Goal: Communication & Community: Answer question/provide support

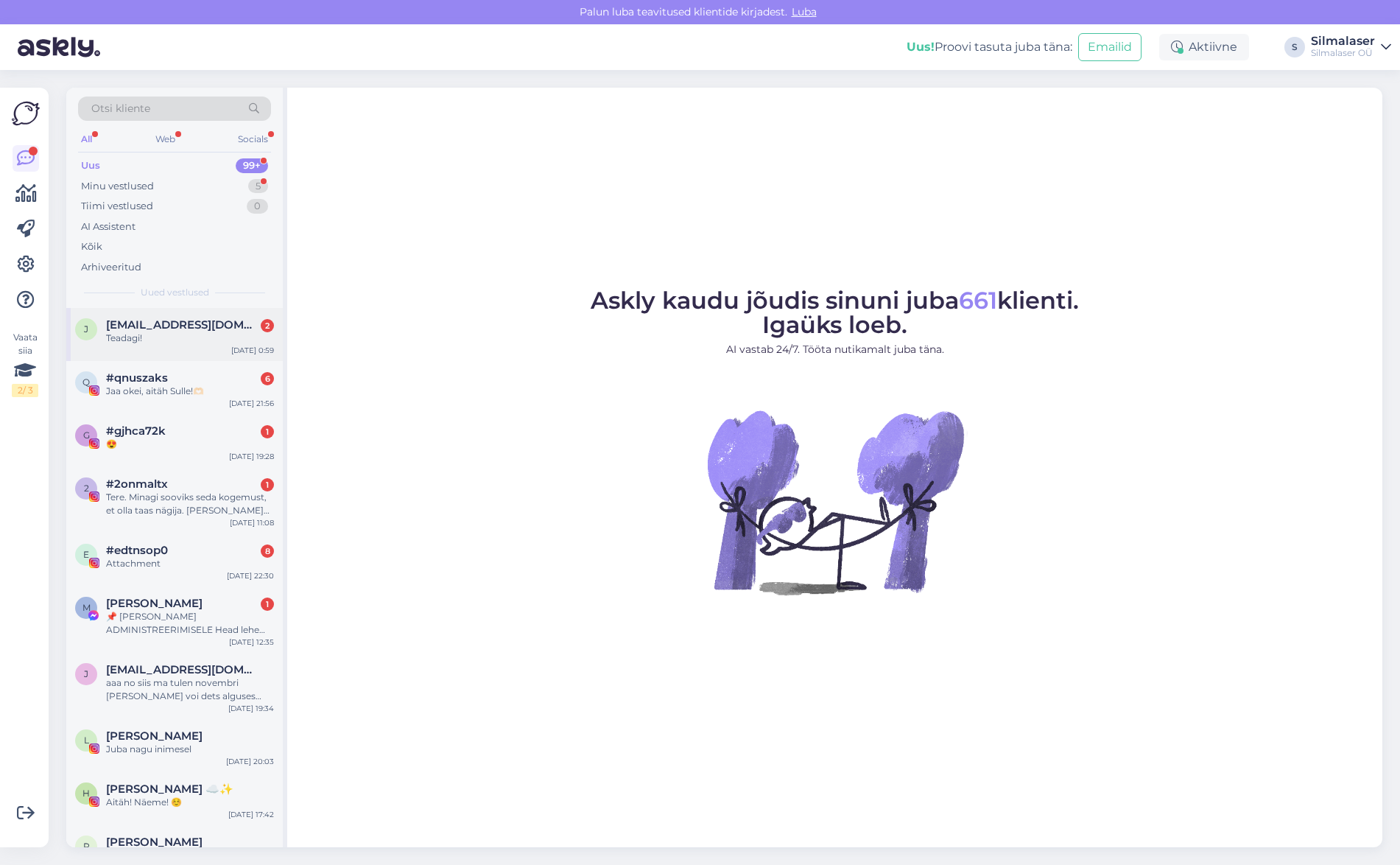
click at [175, 321] on span "[EMAIL_ADDRESS][DOMAIN_NAME]" at bounding box center [183, 325] width 153 height 13
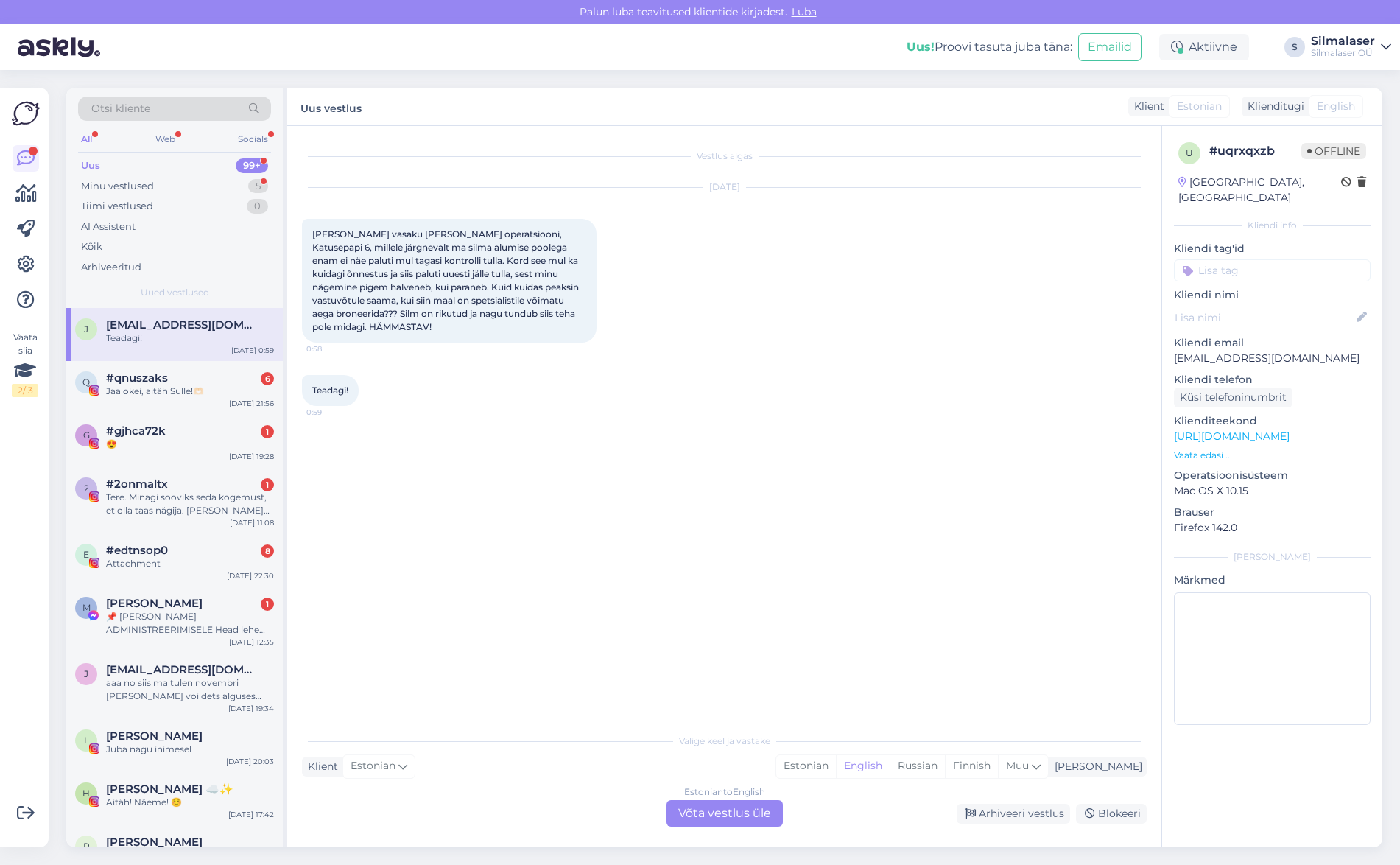
click at [699, 815] on div "Estonian to English Võta vestlus üle" at bounding box center [725, 813] width 117 height 26
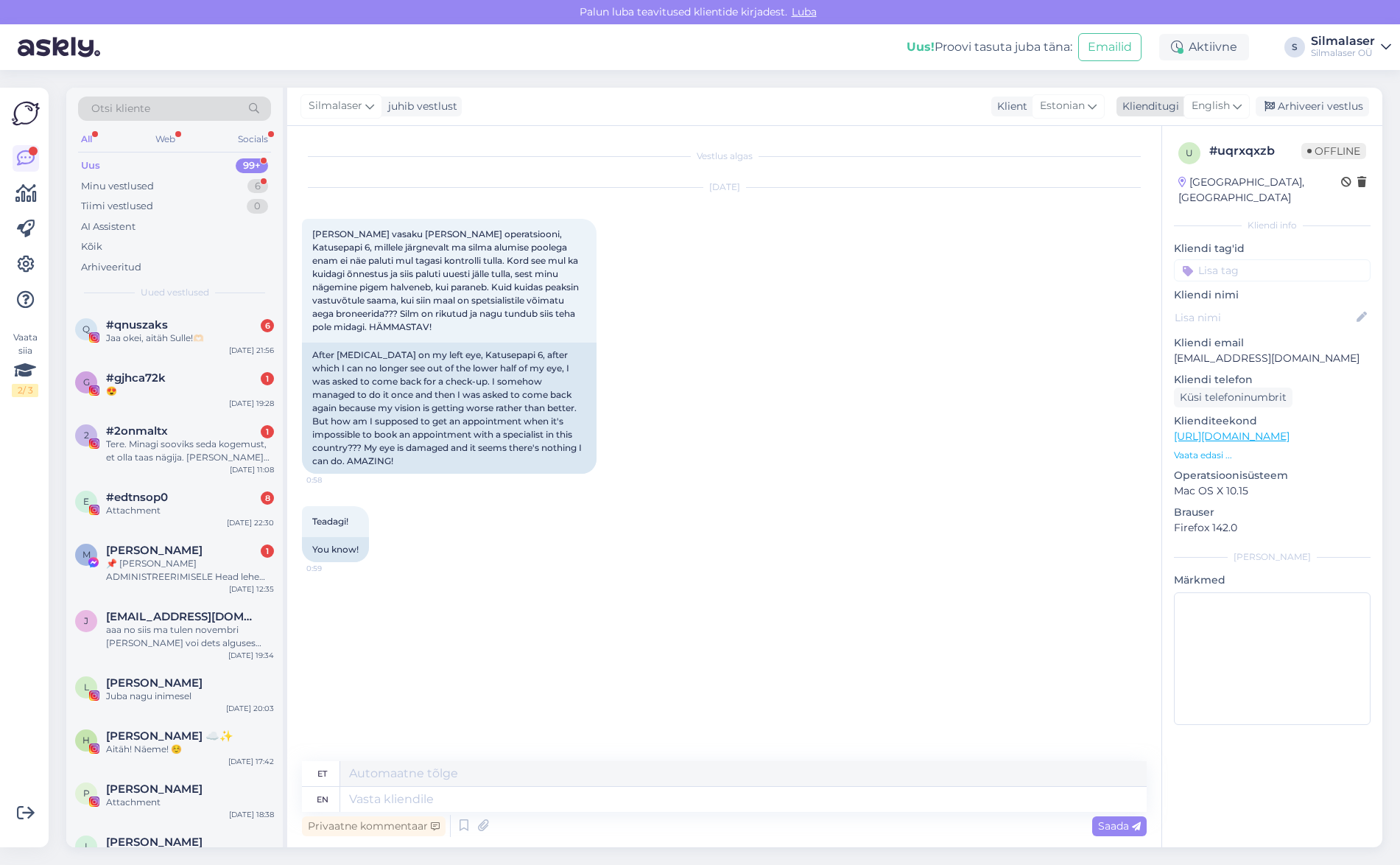
click at [1250, 101] on div "English" at bounding box center [1217, 105] width 66 height 24
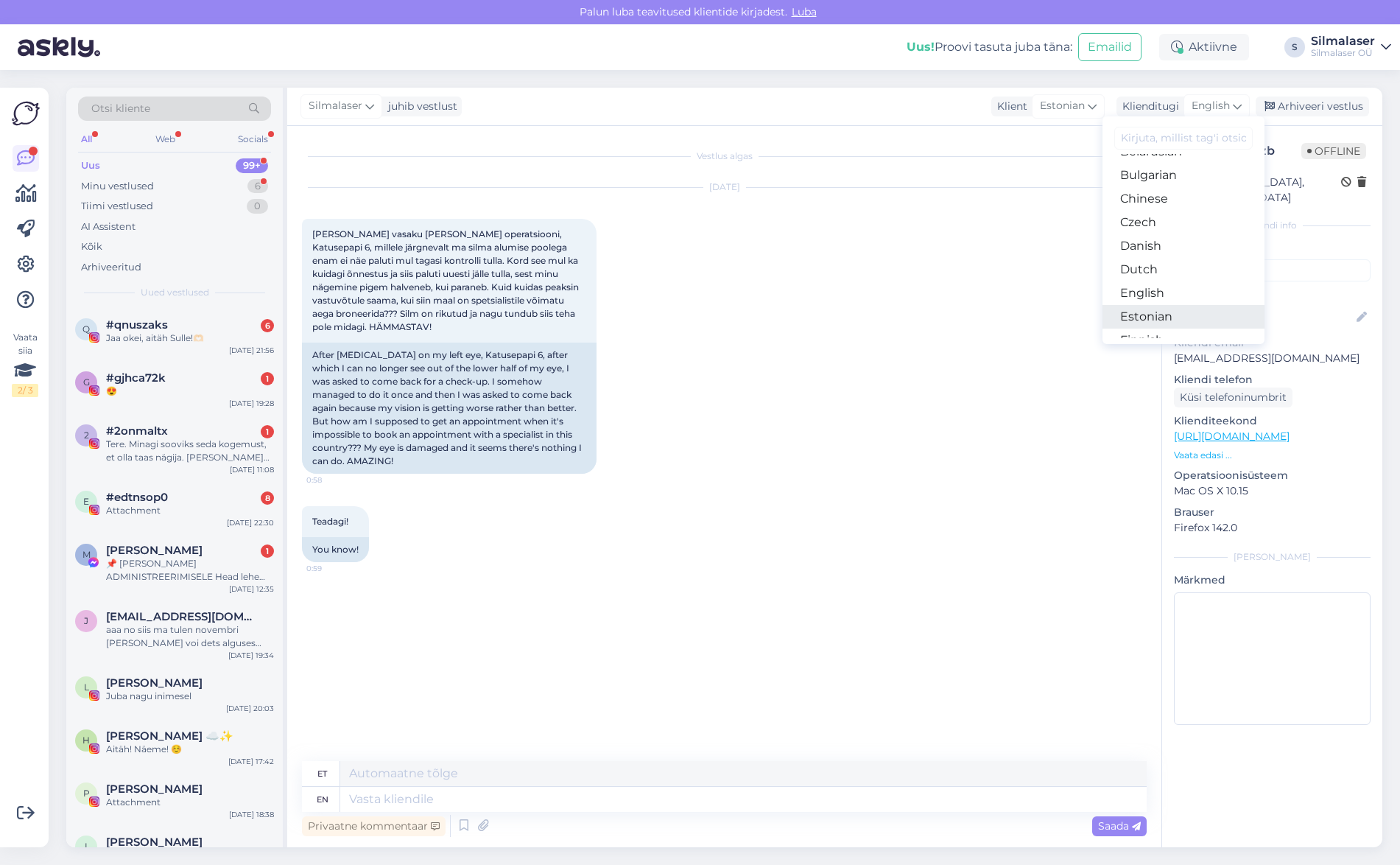
click at [1159, 311] on link "Estonian" at bounding box center [1184, 316] width 162 height 24
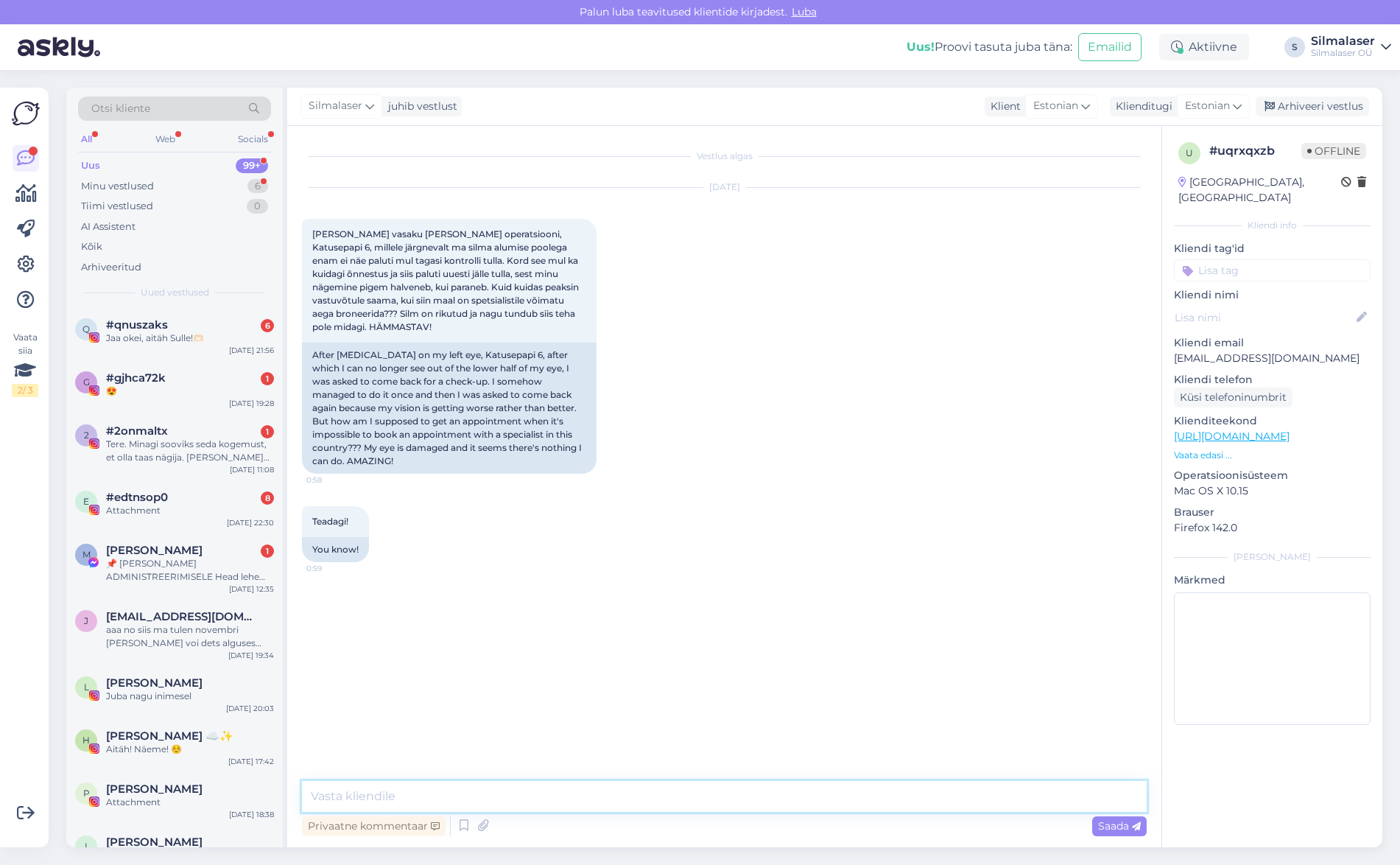
click at [345, 793] on textarea at bounding box center [724, 796] width 845 height 31
type textarea "Tere! Kuidas on [PERSON_NAME], et me saaks vaadat, [PERSON_NAME] juures Te käin…"
click at [1120, 837] on div "Privaatne kommentaar Saada" at bounding box center [724, 826] width 845 height 28
click at [1118, 827] on span "Saada" at bounding box center [1119, 826] width 42 height 13
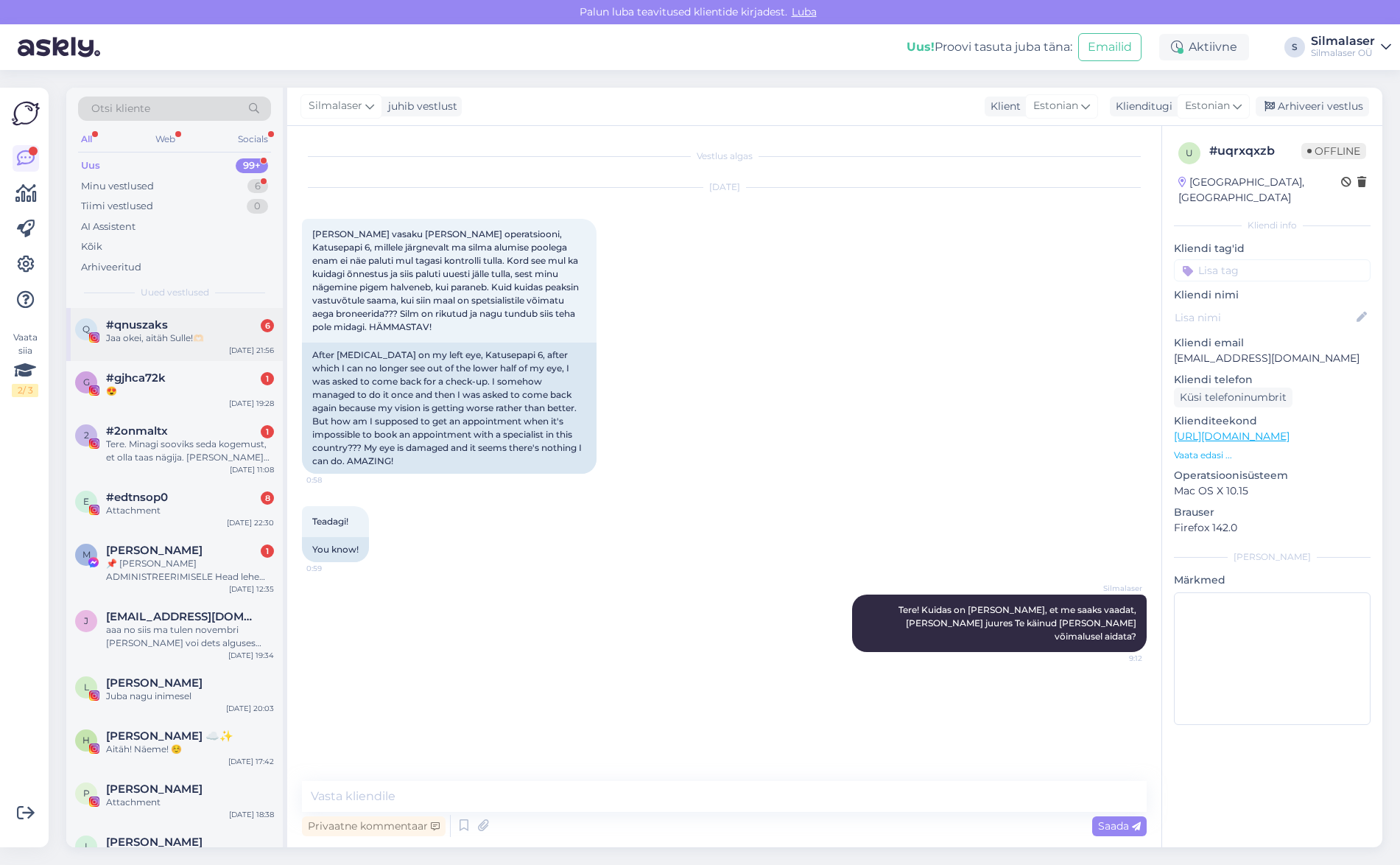
click at [137, 340] on div "Jaa okei, aitäh Sulle!🫶🏻" at bounding box center [190, 338] width 168 height 13
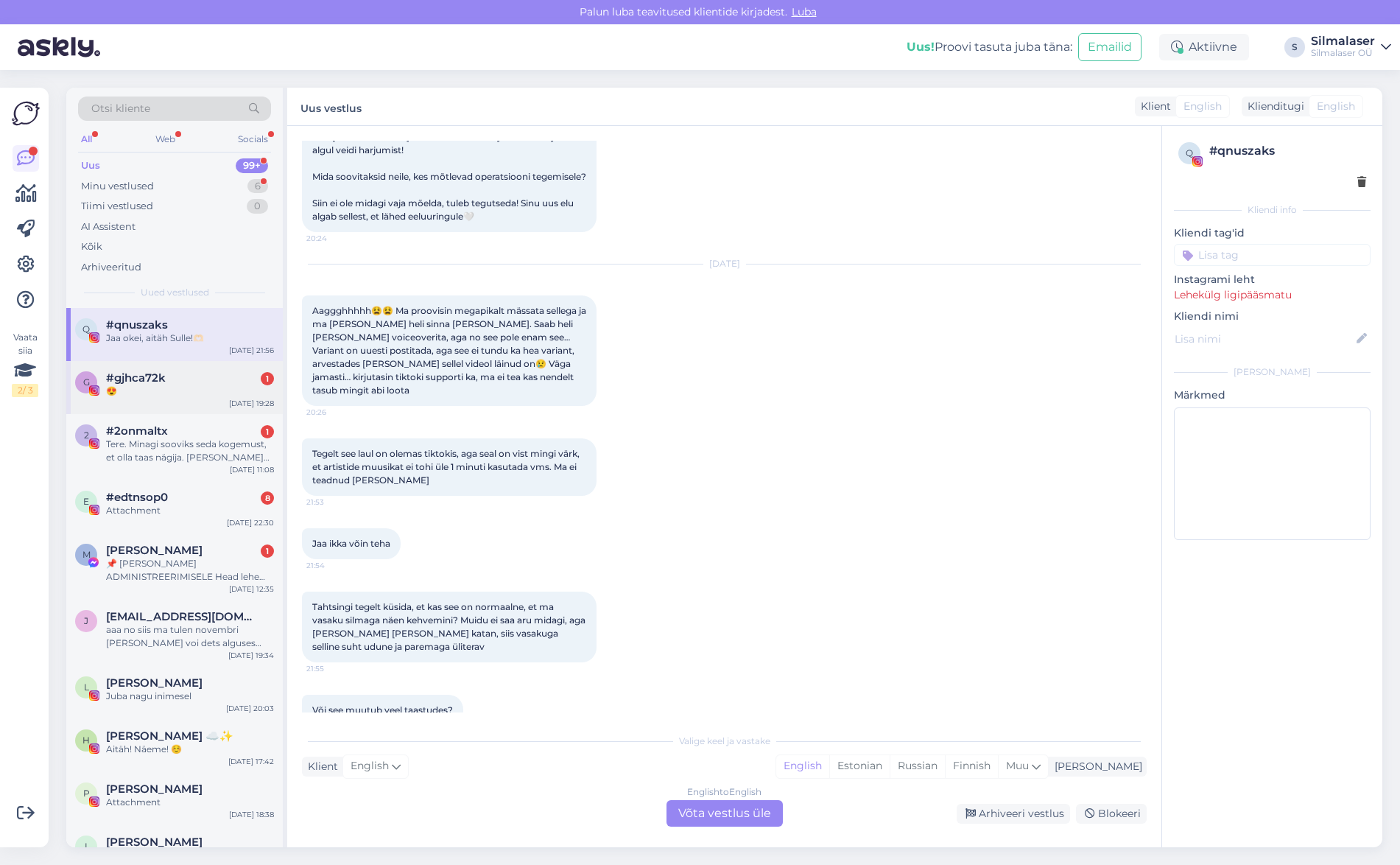
scroll to position [0, 0]
click at [167, 375] on div "#gjhca72k 1" at bounding box center [190, 378] width 168 height 13
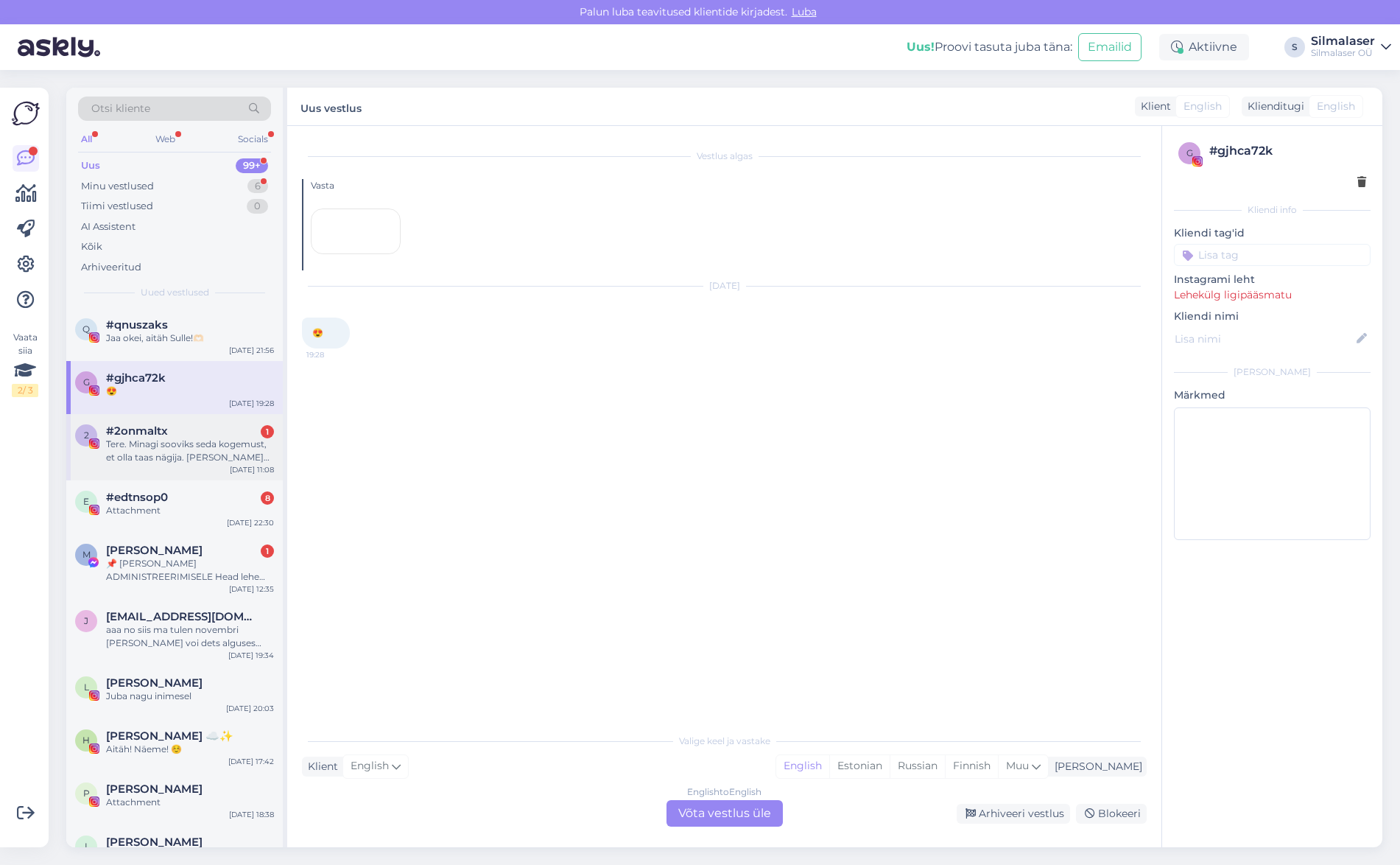
click at [176, 447] on div "Tere. Minagi sooviks seda kogemust, et olla taas nägija. [PERSON_NAME] alates n…" at bounding box center [190, 451] width 168 height 26
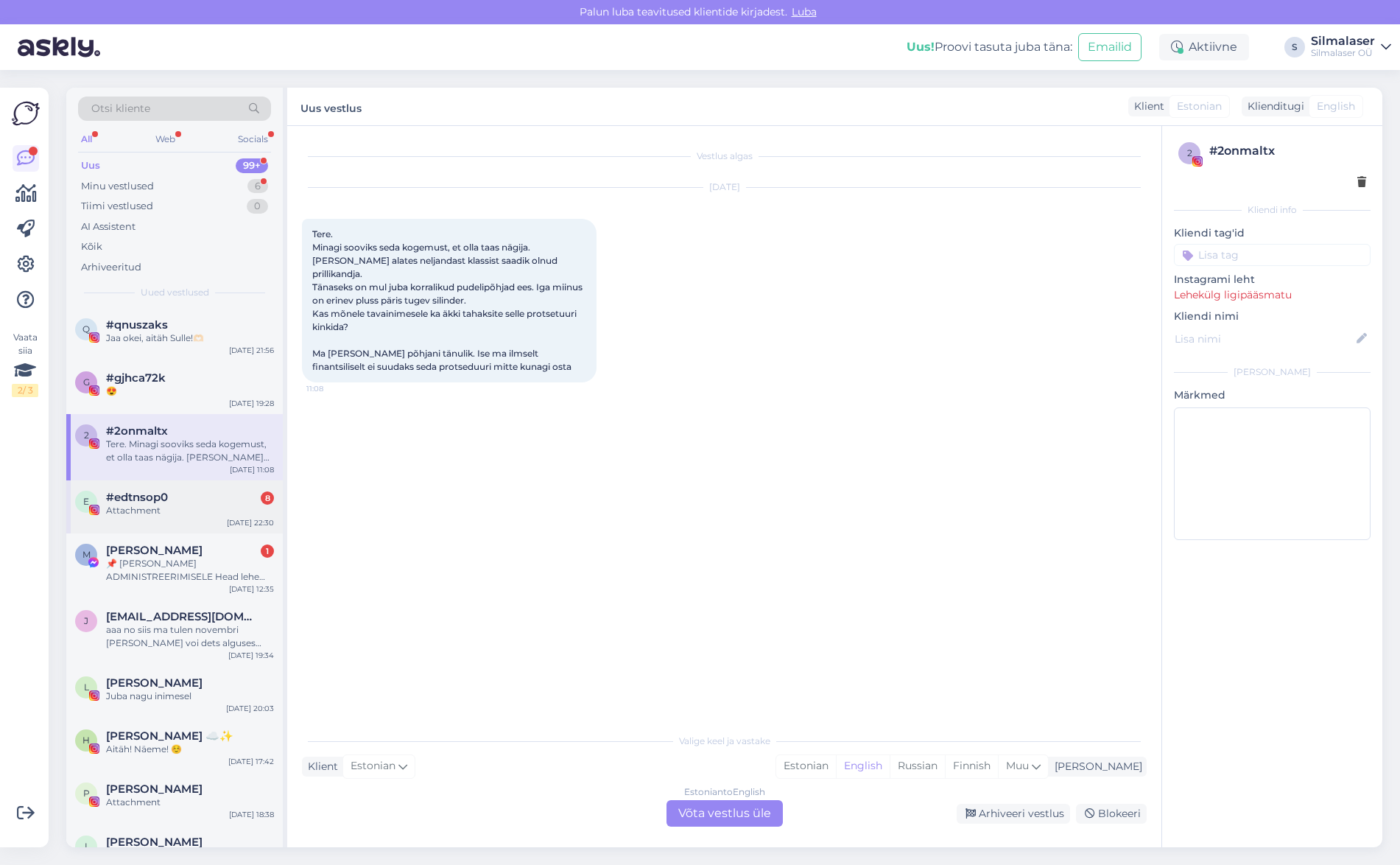
click at [151, 510] on div "Attachment" at bounding box center [190, 511] width 168 height 13
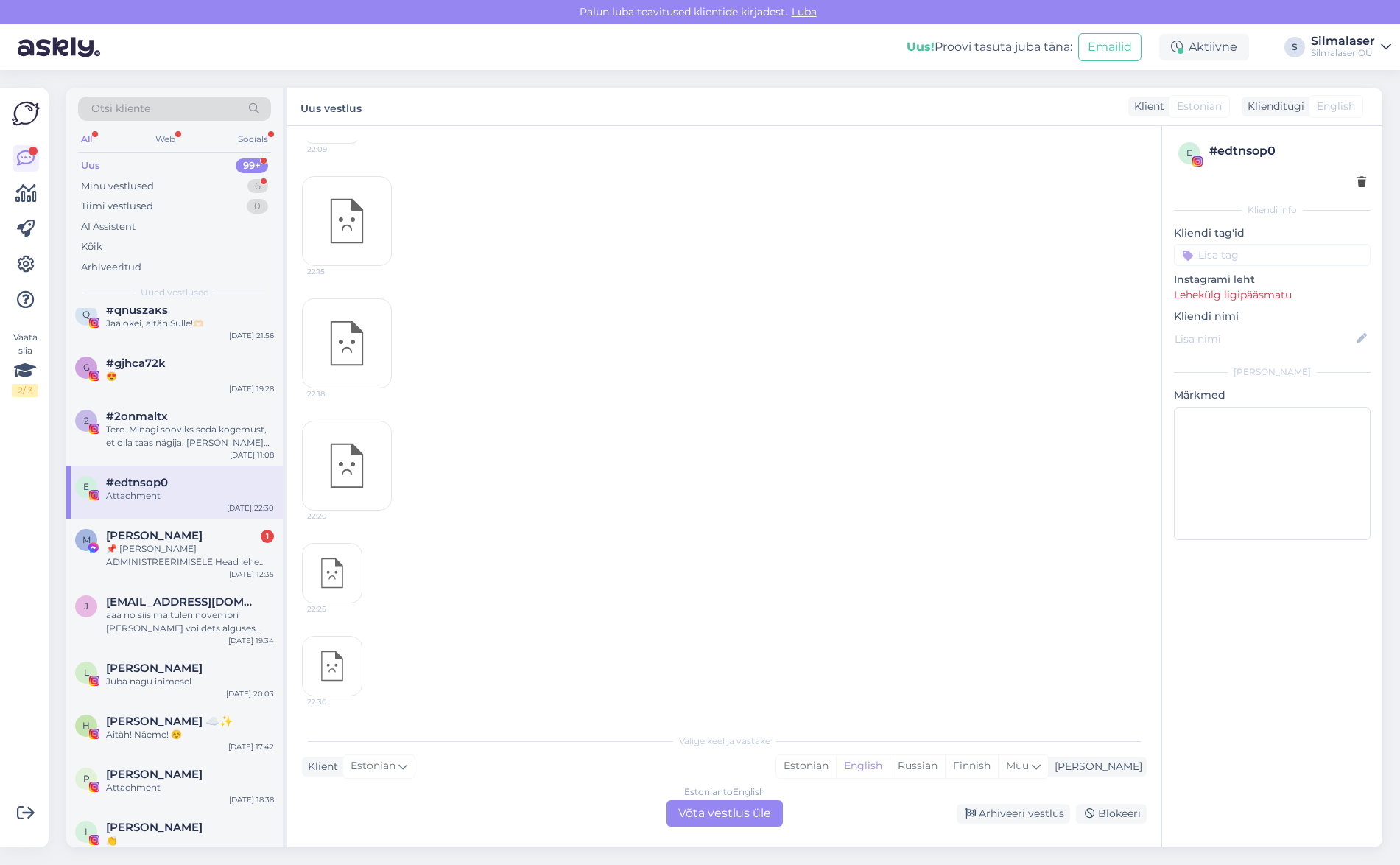
scroll to position [305, 0]
click at [200, 532] on div "[PERSON_NAME] 1" at bounding box center [190, 536] width 168 height 13
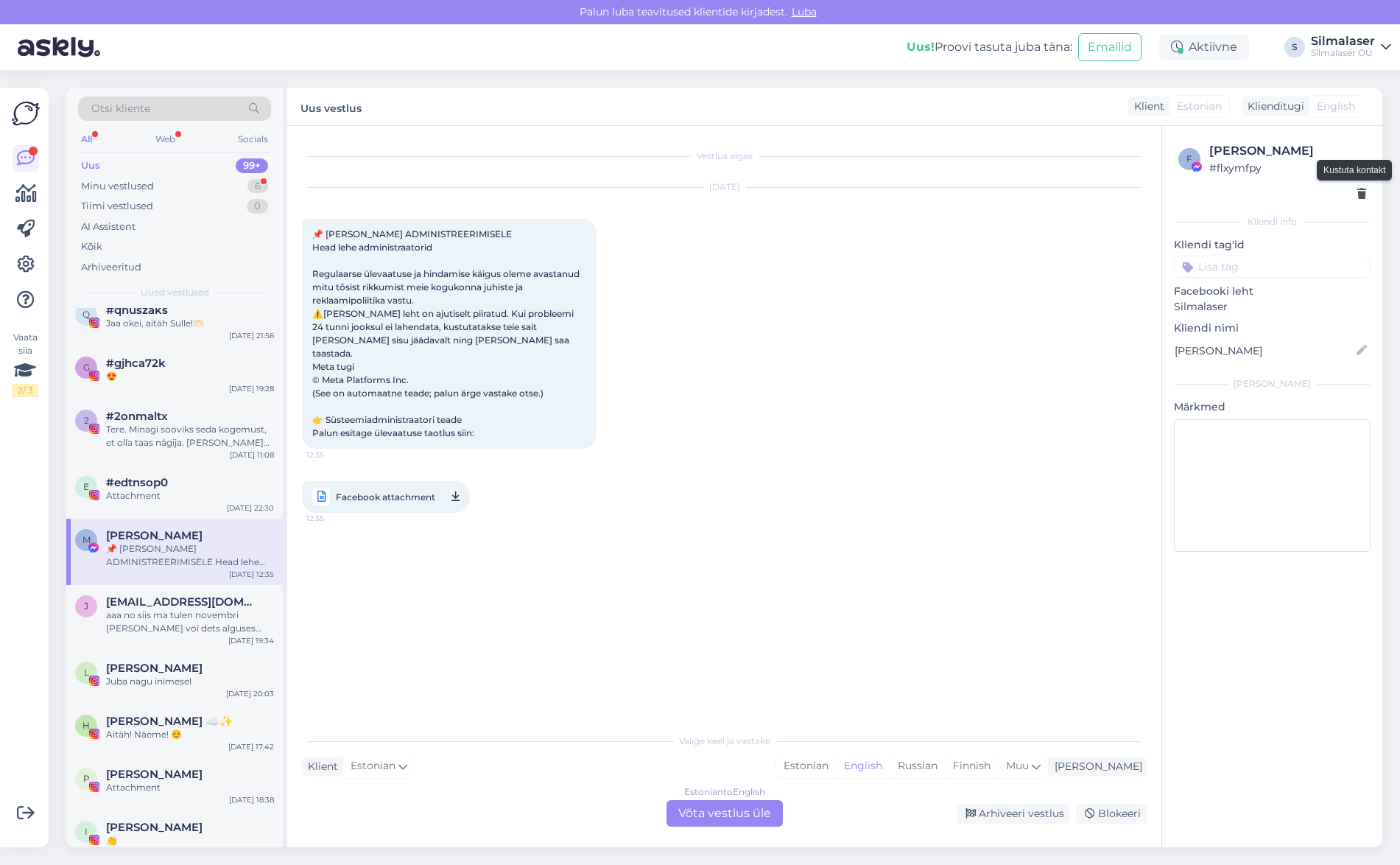
click at [1360, 193] on icon at bounding box center [1361, 194] width 8 height 10
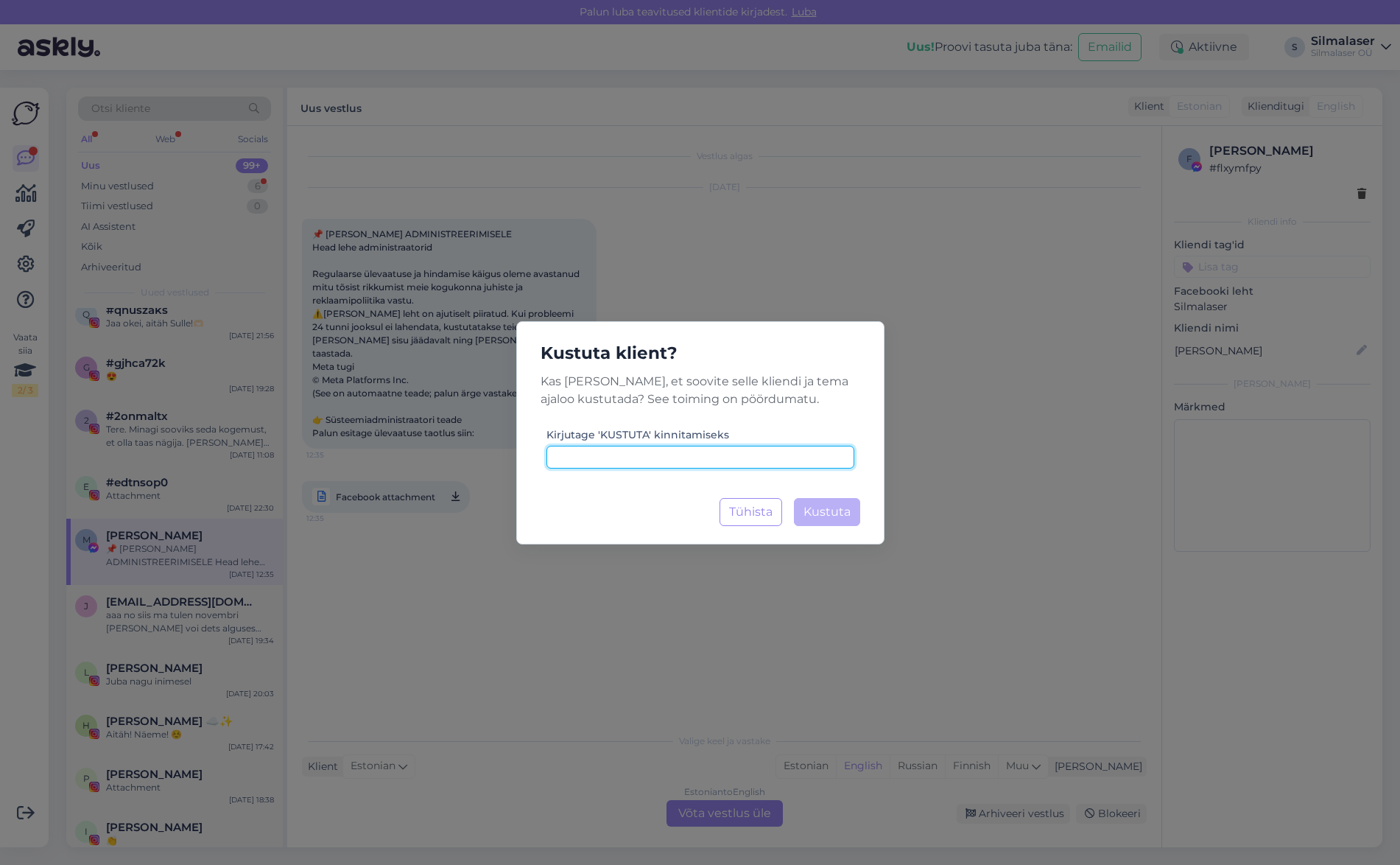
click at [688, 448] on input at bounding box center [700, 457] width 308 height 23
type input "kustuta"
click at [832, 507] on span "Kustuta" at bounding box center [827, 511] width 47 height 14
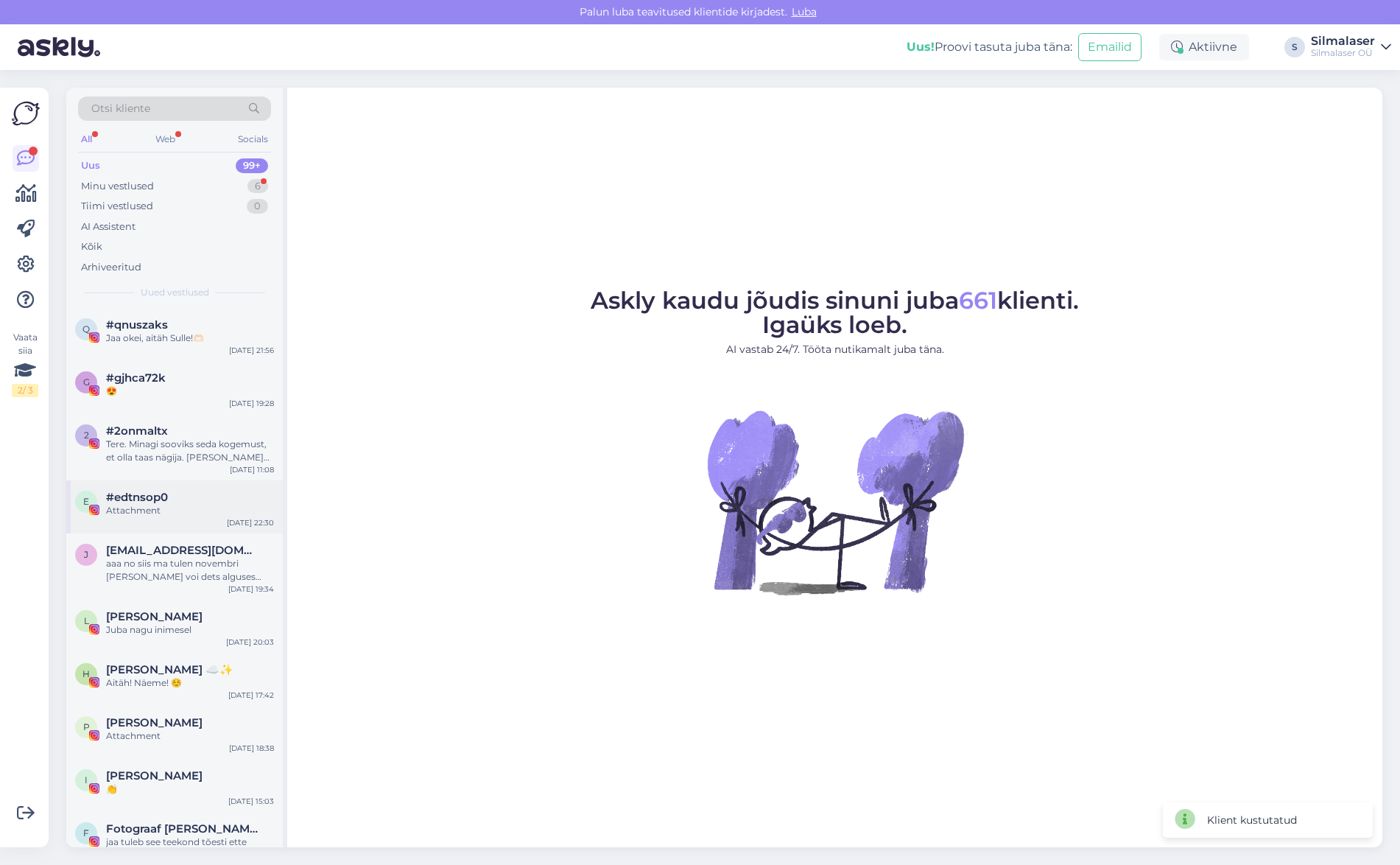
click at [151, 495] on span "#edtnsop0" at bounding box center [137, 497] width 62 height 13
